Goal: Information Seeking & Learning: Learn about a topic

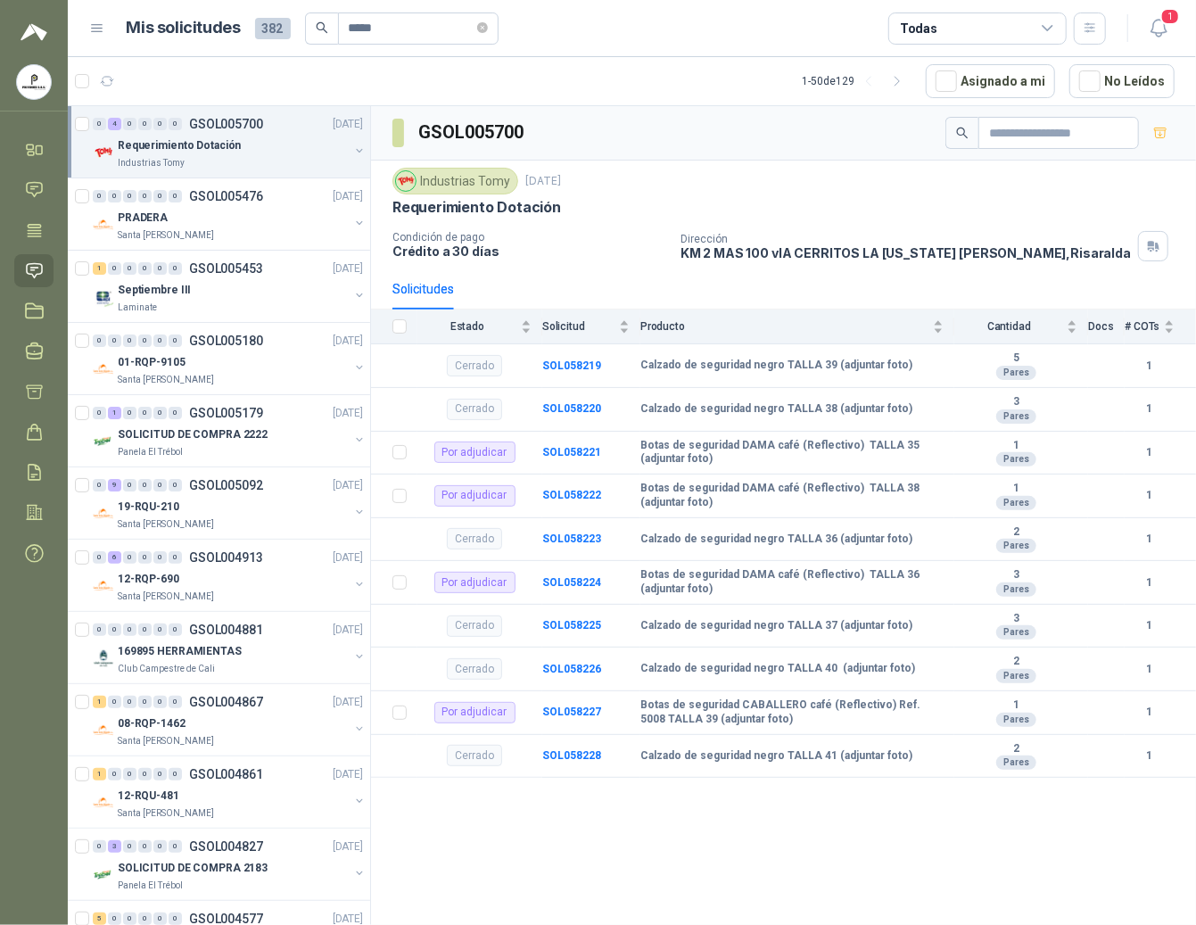
click at [1161, 34] on icon "button" at bounding box center [1159, 28] width 22 height 22
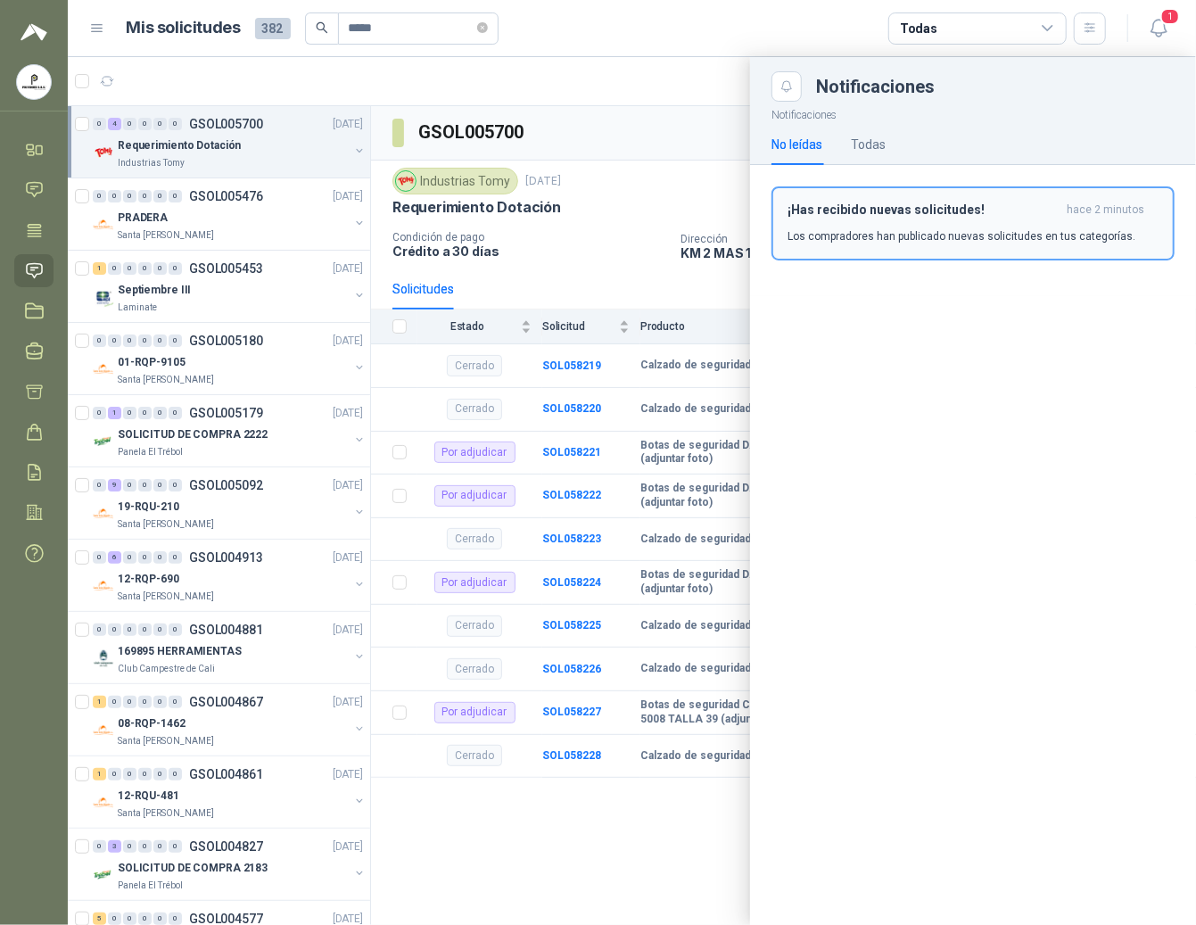
click at [976, 233] on p "Los compradores han publicado nuevas solicitudes en tus categorías." at bounding box center [962, 236] width 348 height 16
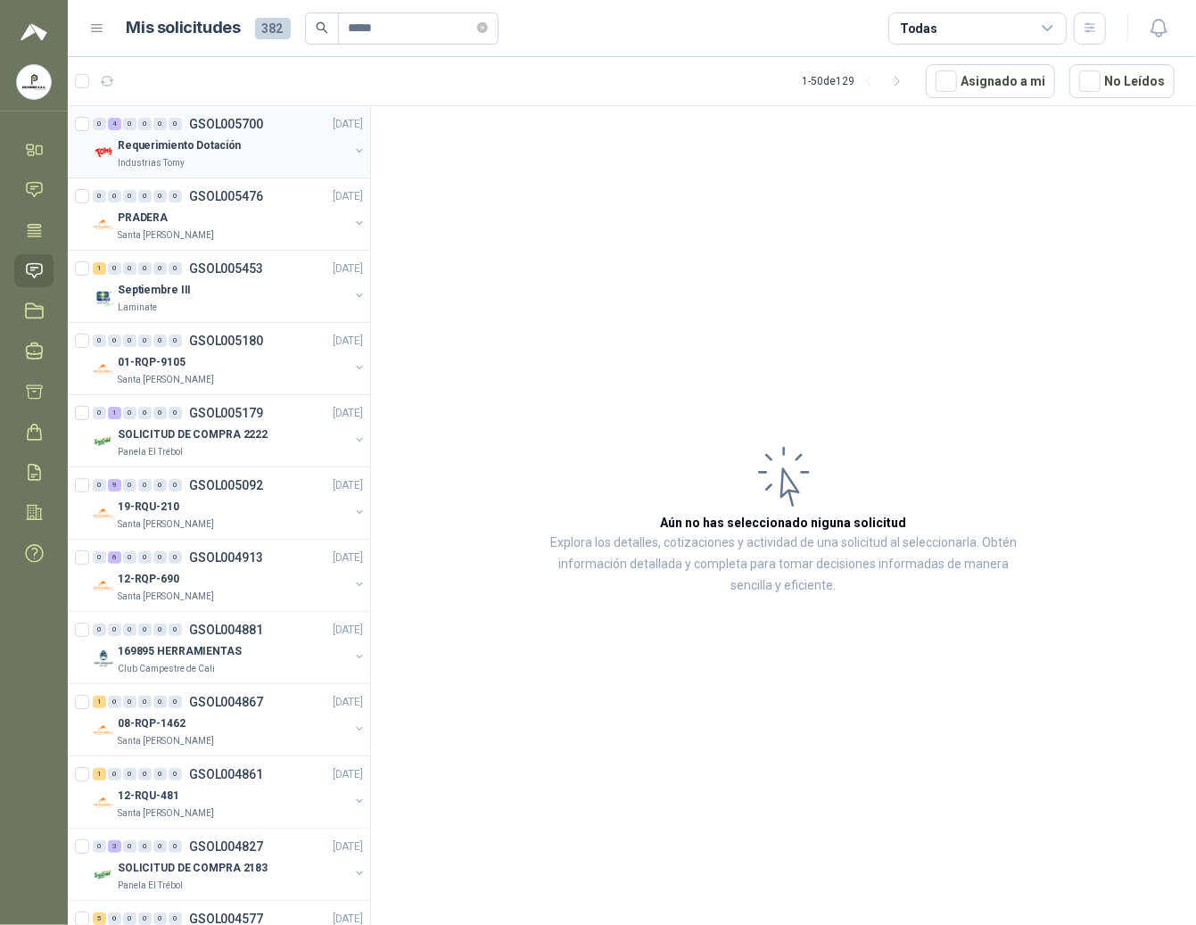
click at [139, 173] on div "0 4 0 0 0 0 GSOL005700 [DATE] Requerimiento Dotación Industrias Tomy" at bounding box center [219, 142] width 302 height 72
click at [150, 162] on p "Industrias Tomy" at bounding box center [151, 163] width 67 height 14
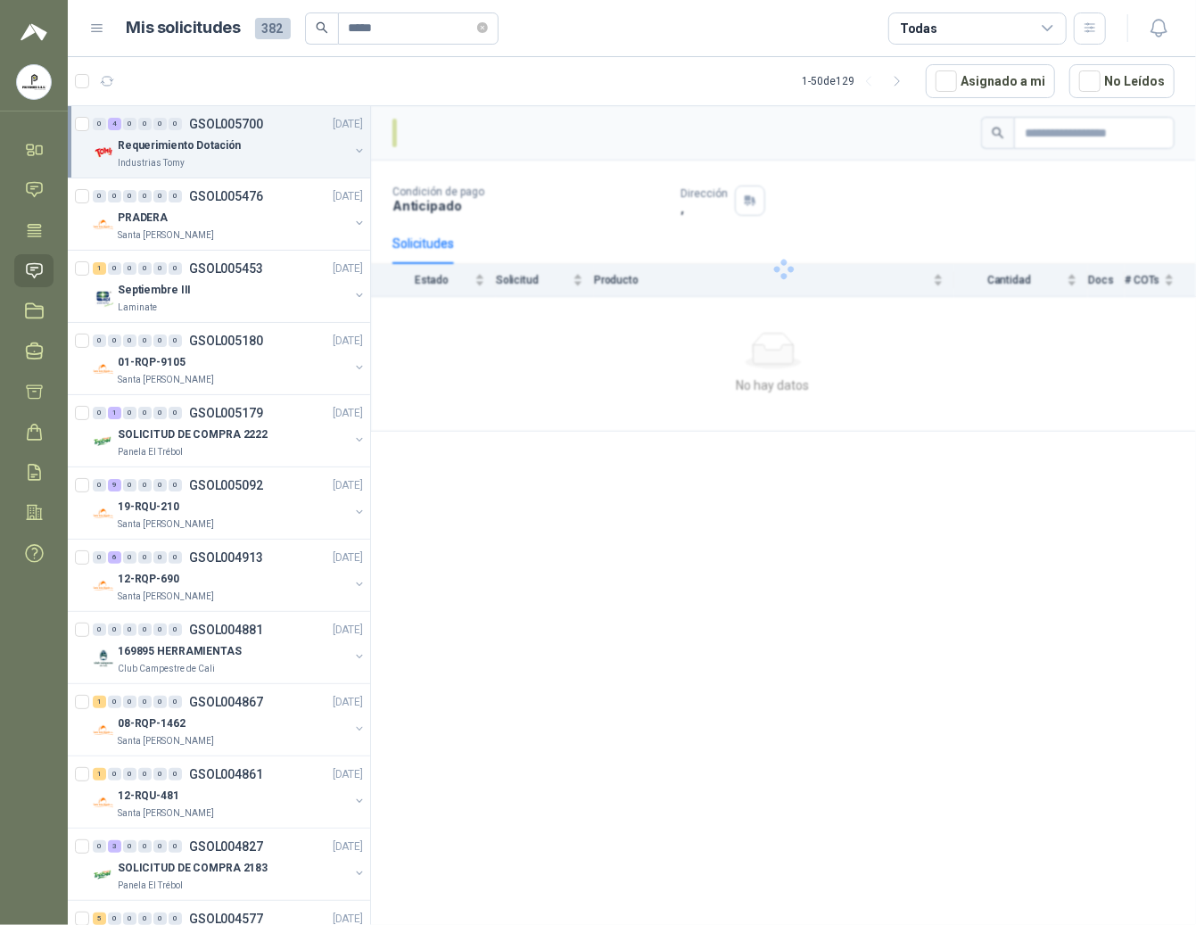
click at [162, 147] on p "Requerimiento Dotación" at bounding box center [179, 145] width 123 height 17
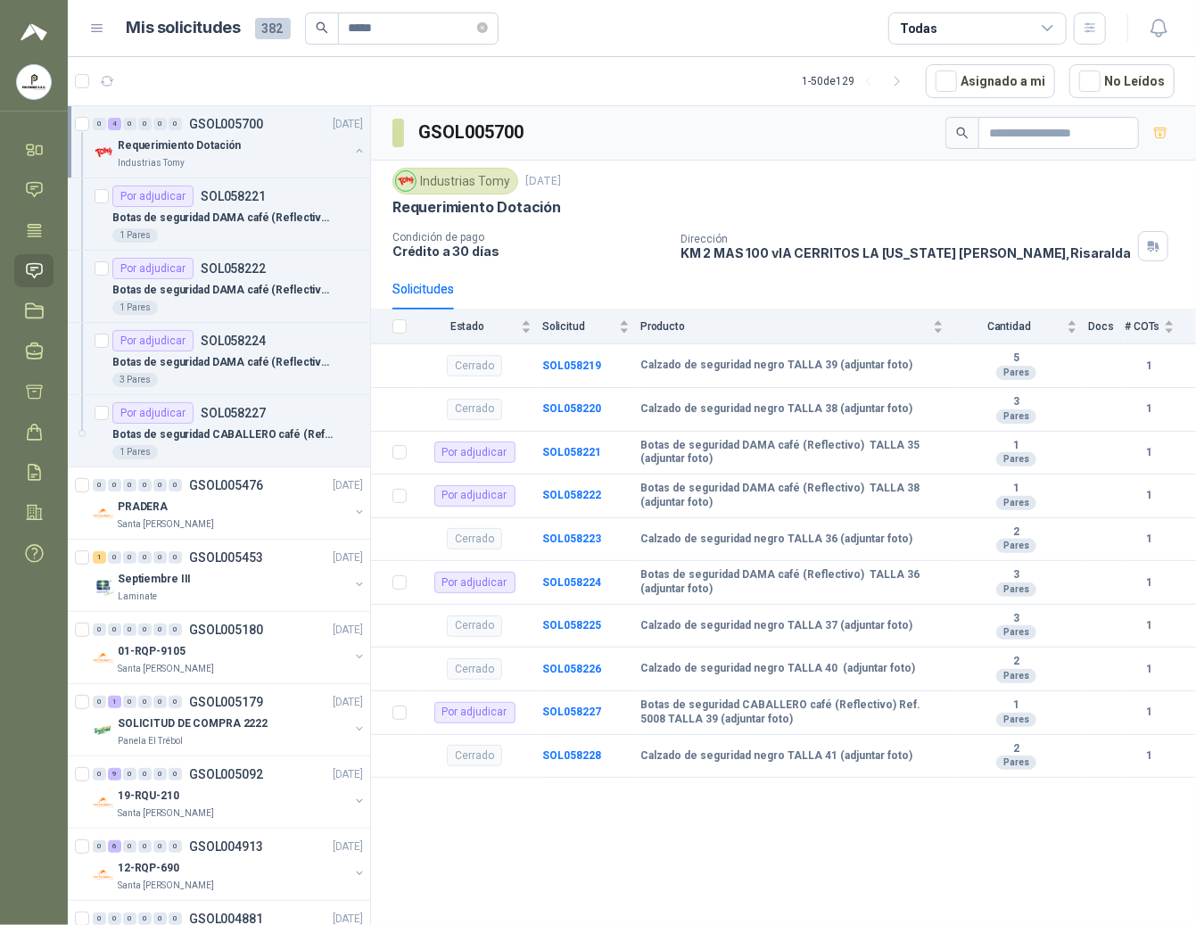
click at [168, 144] on p "Requerimiento Dotación" at bounding box center [179, 145] width 123 height 17
